Goal: Transaction & Acquisition: Purchase product/service

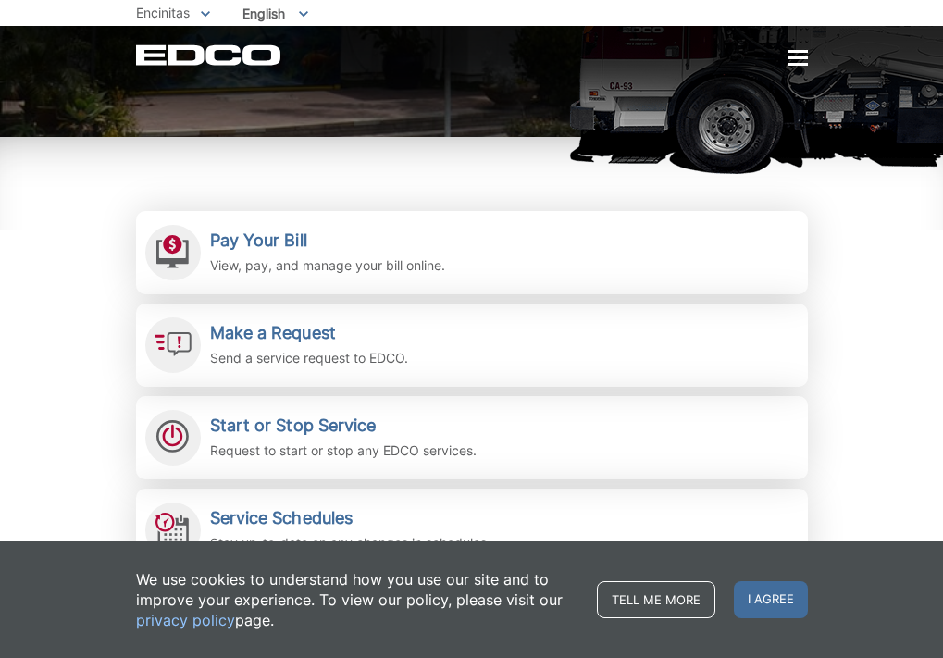
scroll to position [463, 0]
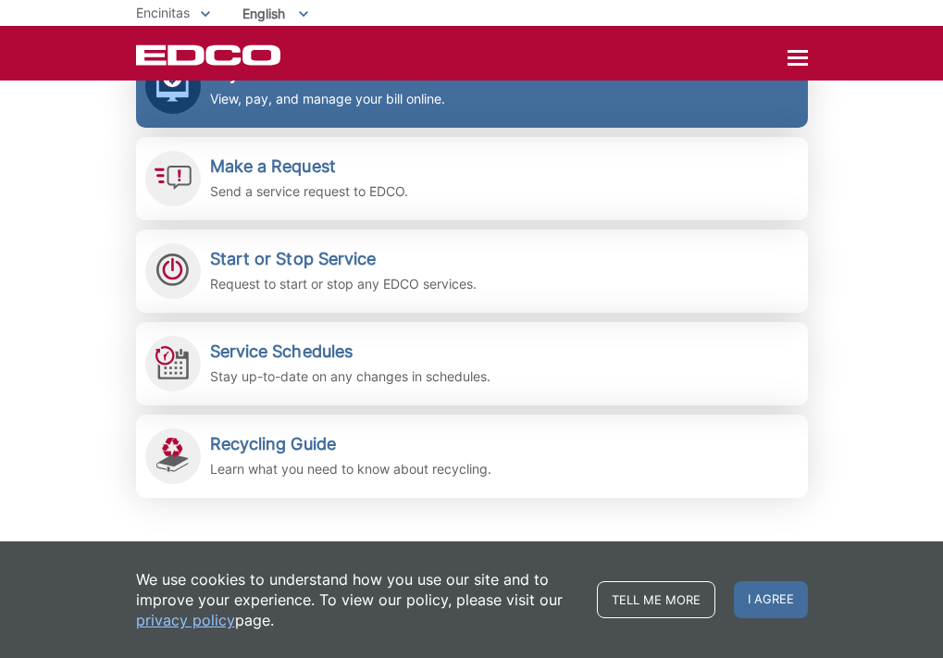
click at [210, 84] on h2 "Pay Your Bill" at bounding box center [327, 74] width 235 height 20
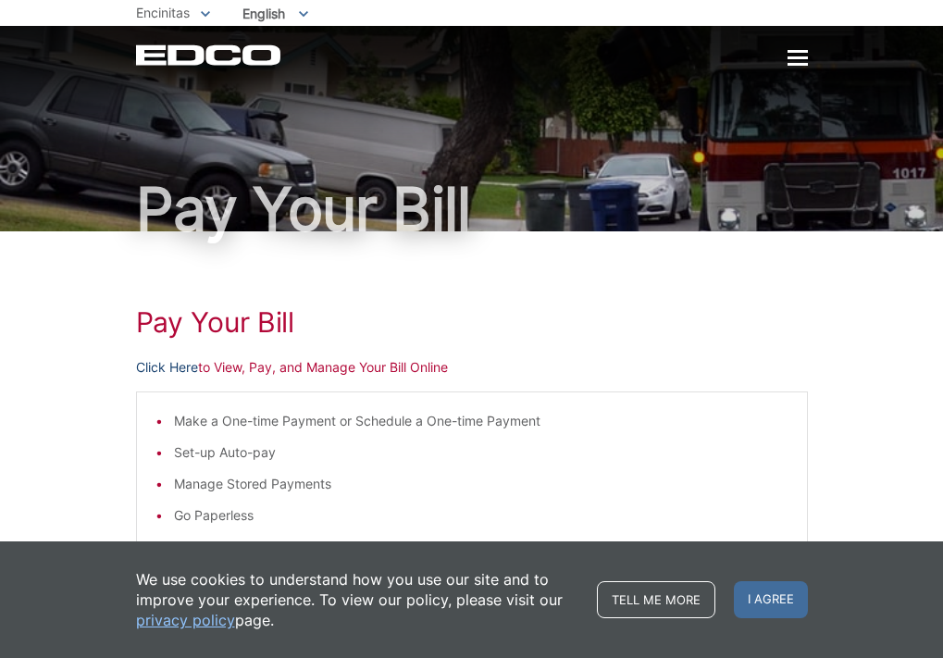
click at [136, 378] on link "Click Here" at bounding box center [167, 367] width 62 height 20
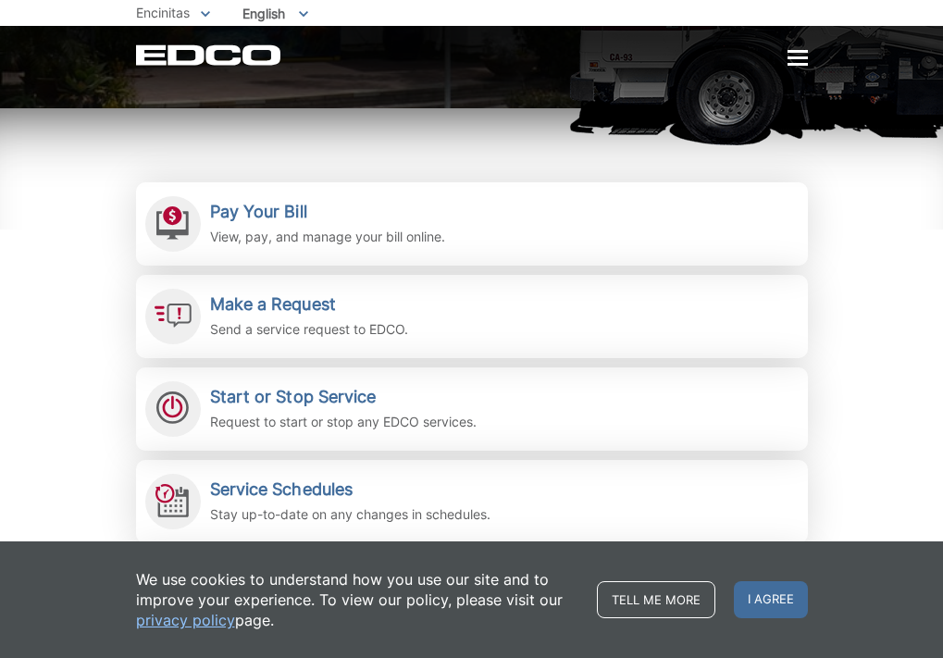
scroll to position [370, 0]
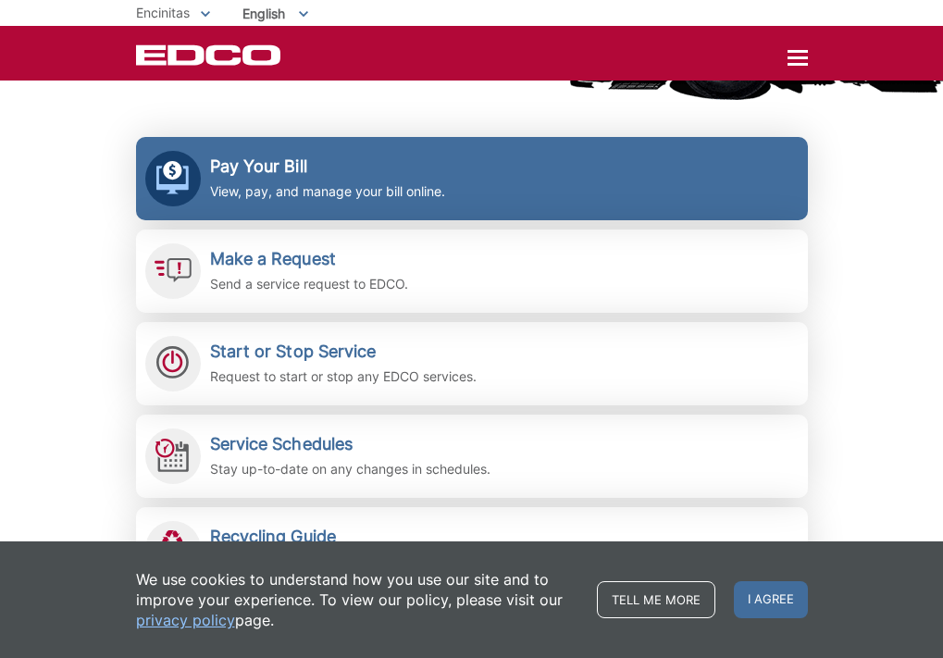
click at [210, 202] on p "View, pay, and manage your bill online." at bounding box center [327, 191] width 235 height 20
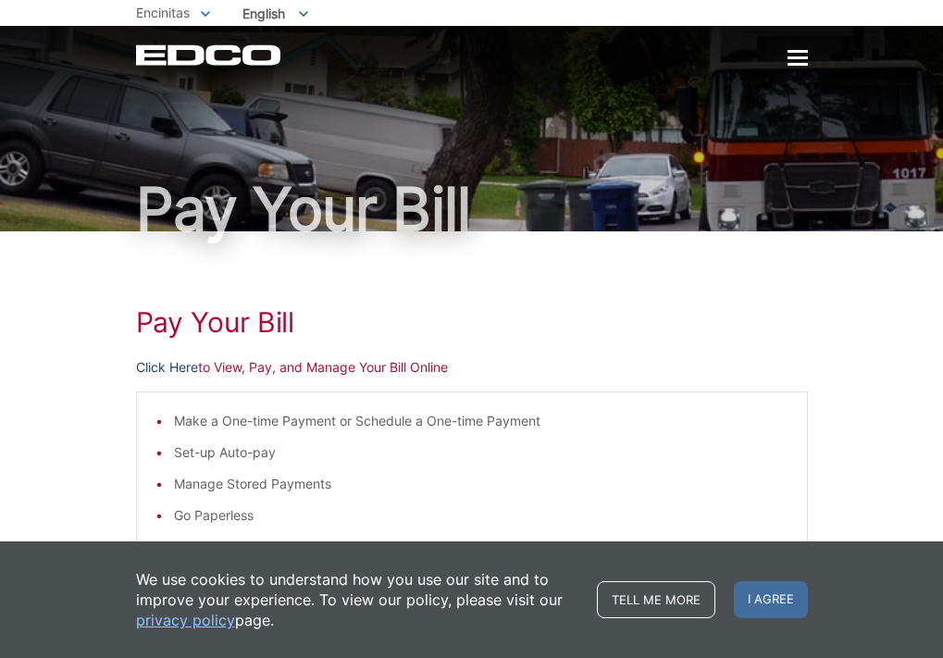
click at [136, 378] on link "Click Here" at bounding box center [167, 367] width 62 height 20
